Goal: Information Seeking & Learning: Learn about a topic

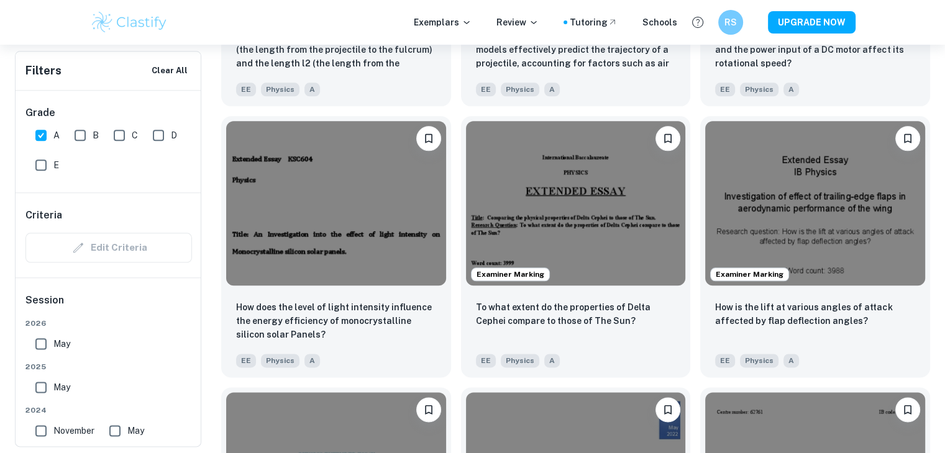
scroll to position [1426, 0]
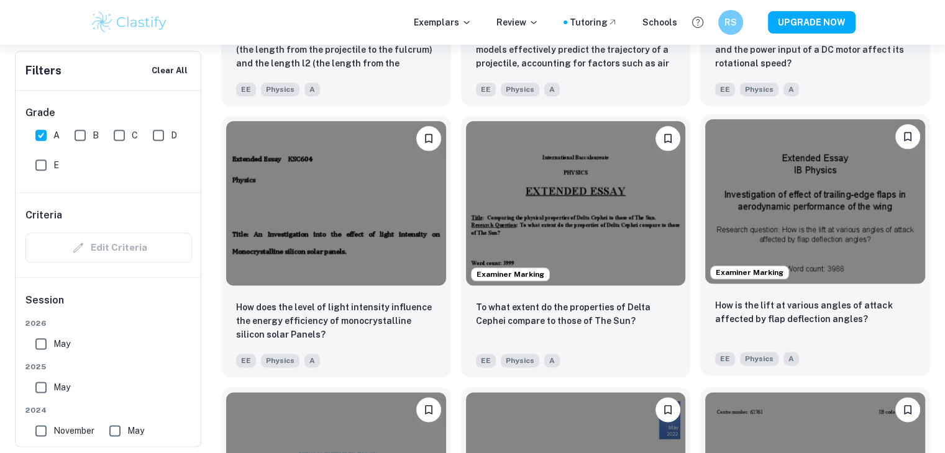
click at [857, 255] on img at bounding box center [815, 201] width 220 height 165
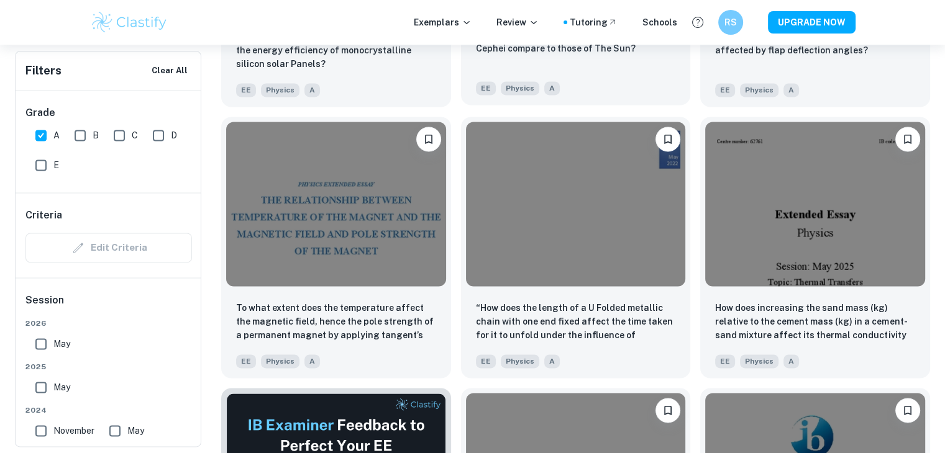
scroll to position [1699, 0]
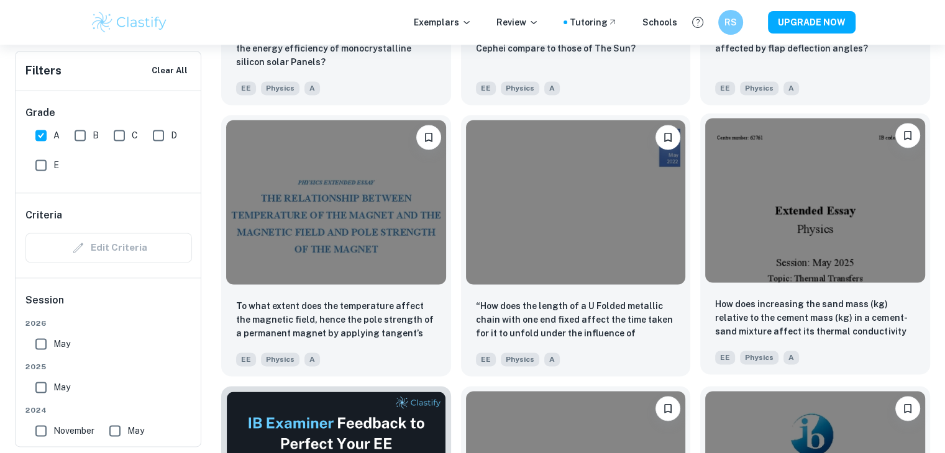
click at [809, 271] on img at bounding box center [815, 200] width 220 height 165
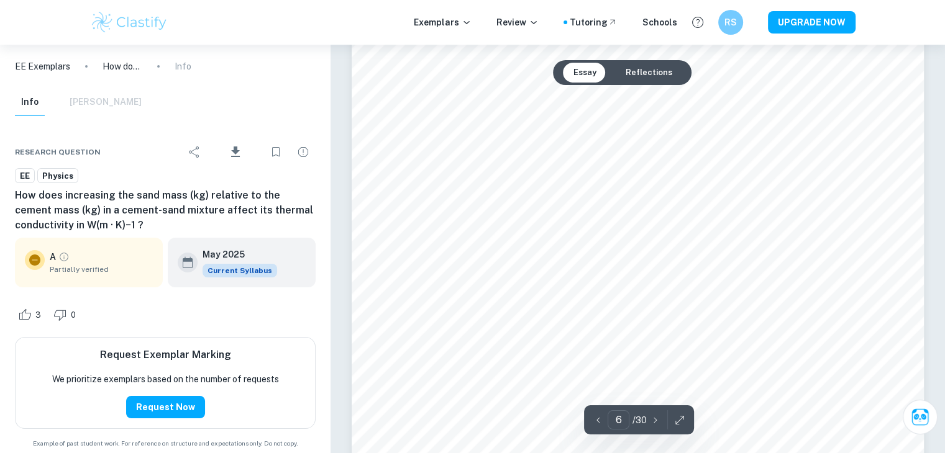
scroll to position [4534, 0]
type input "9"
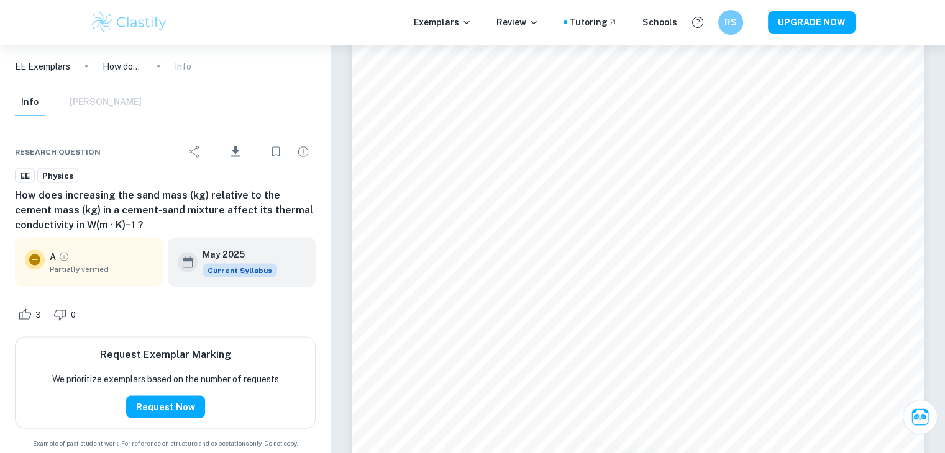
scroll to position [7099, 0]
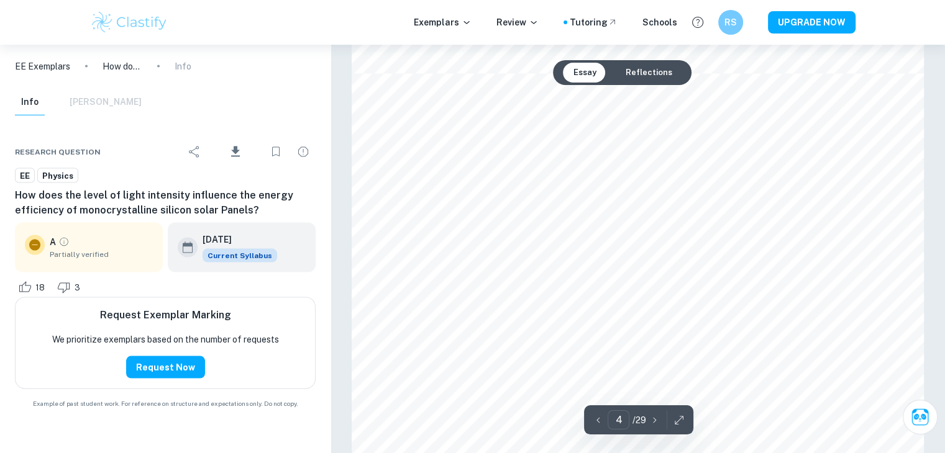
scroll to position [2569, 0]
click at [649, 71] on button "Reflections" at bounding box center [648, 73] width 66 height 20
click at [581, 70] on button "Essay" at bounding box center [584, 73] width 43 height 20
